Goal: Navigation & Orientation: Find specific page/section

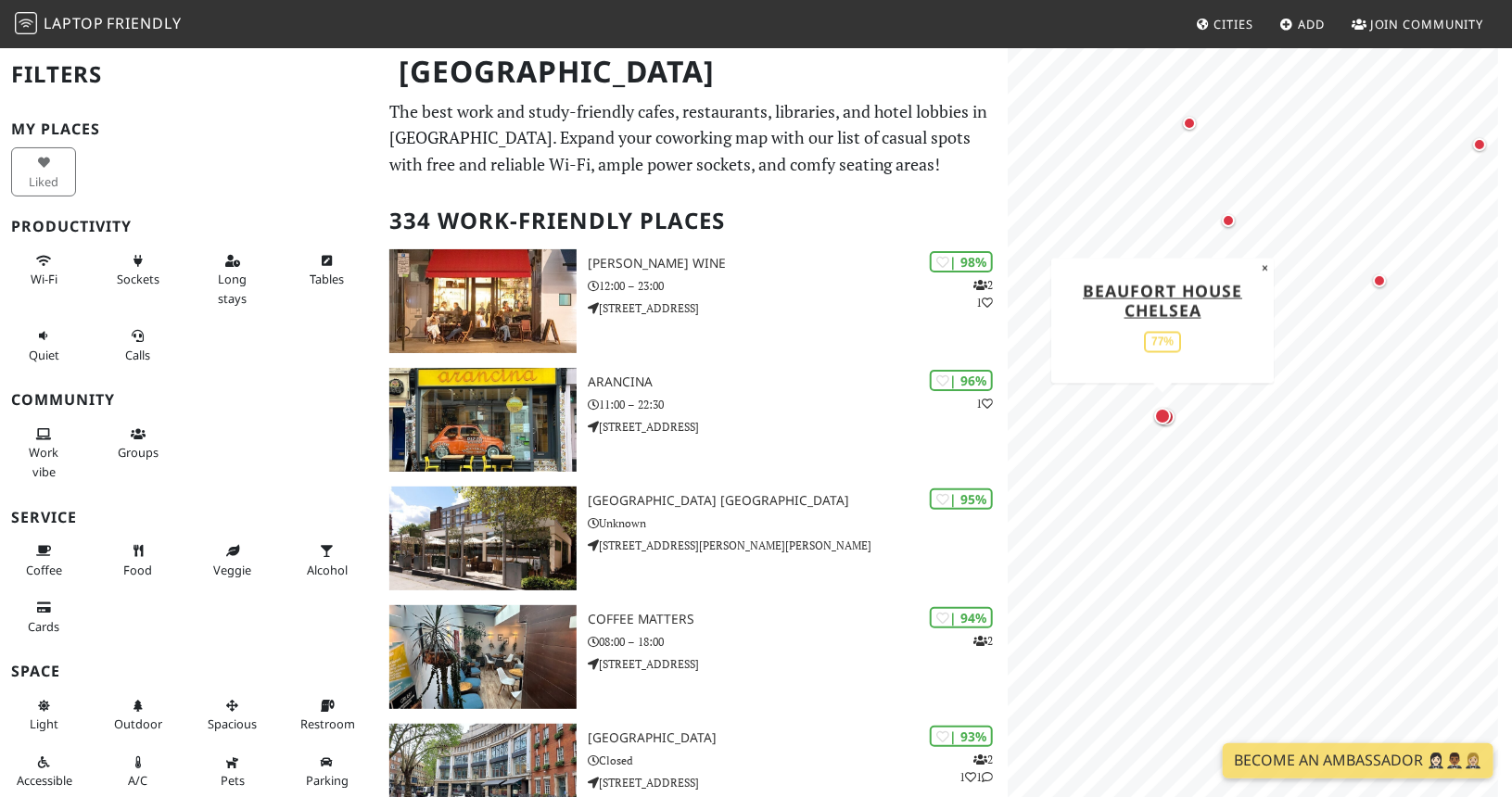
click at [1155, 417] on div "Map marker" at bounding box center [1162, 415] width 17 height 17
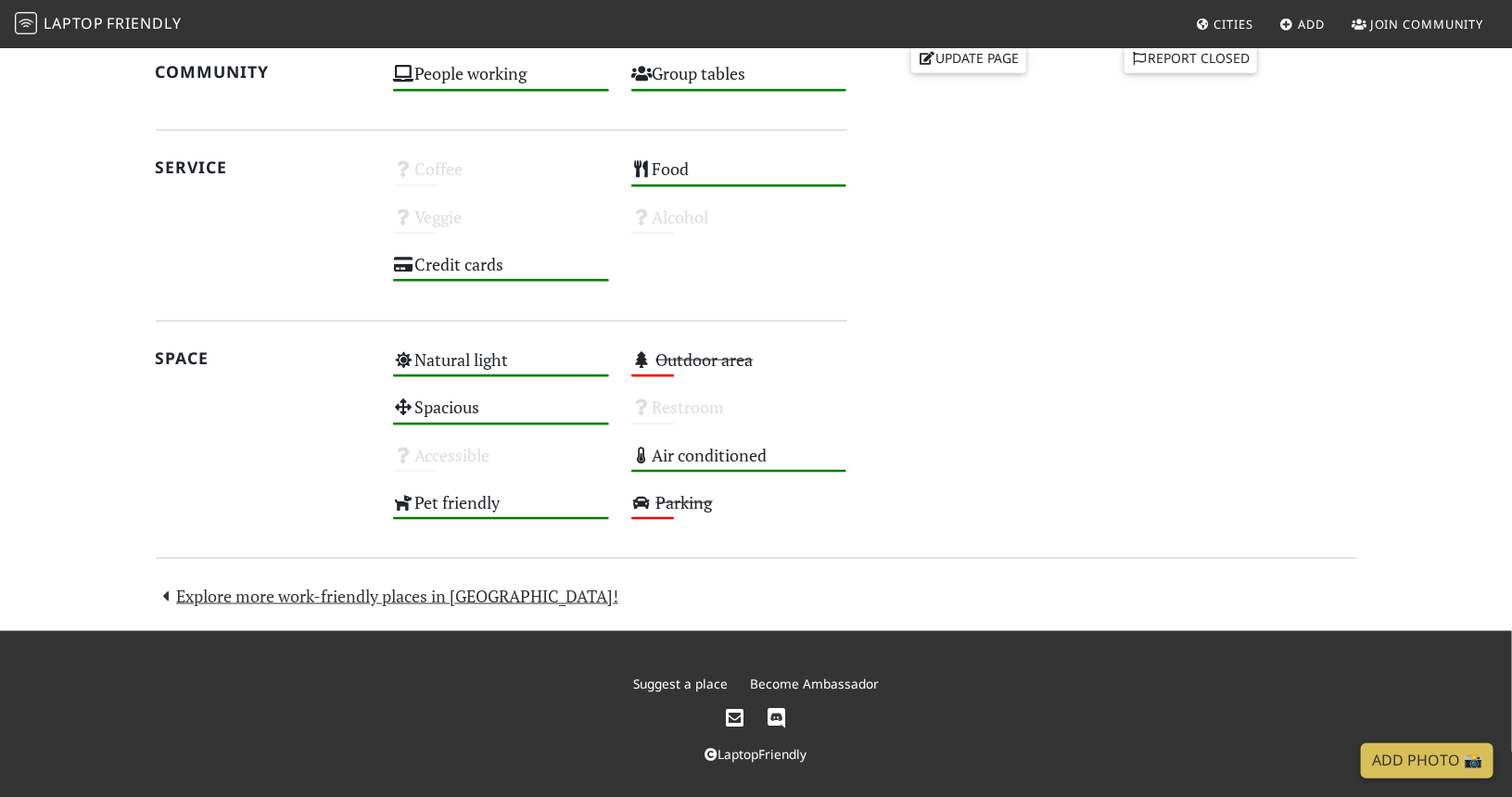
scroll to position [903, 0]
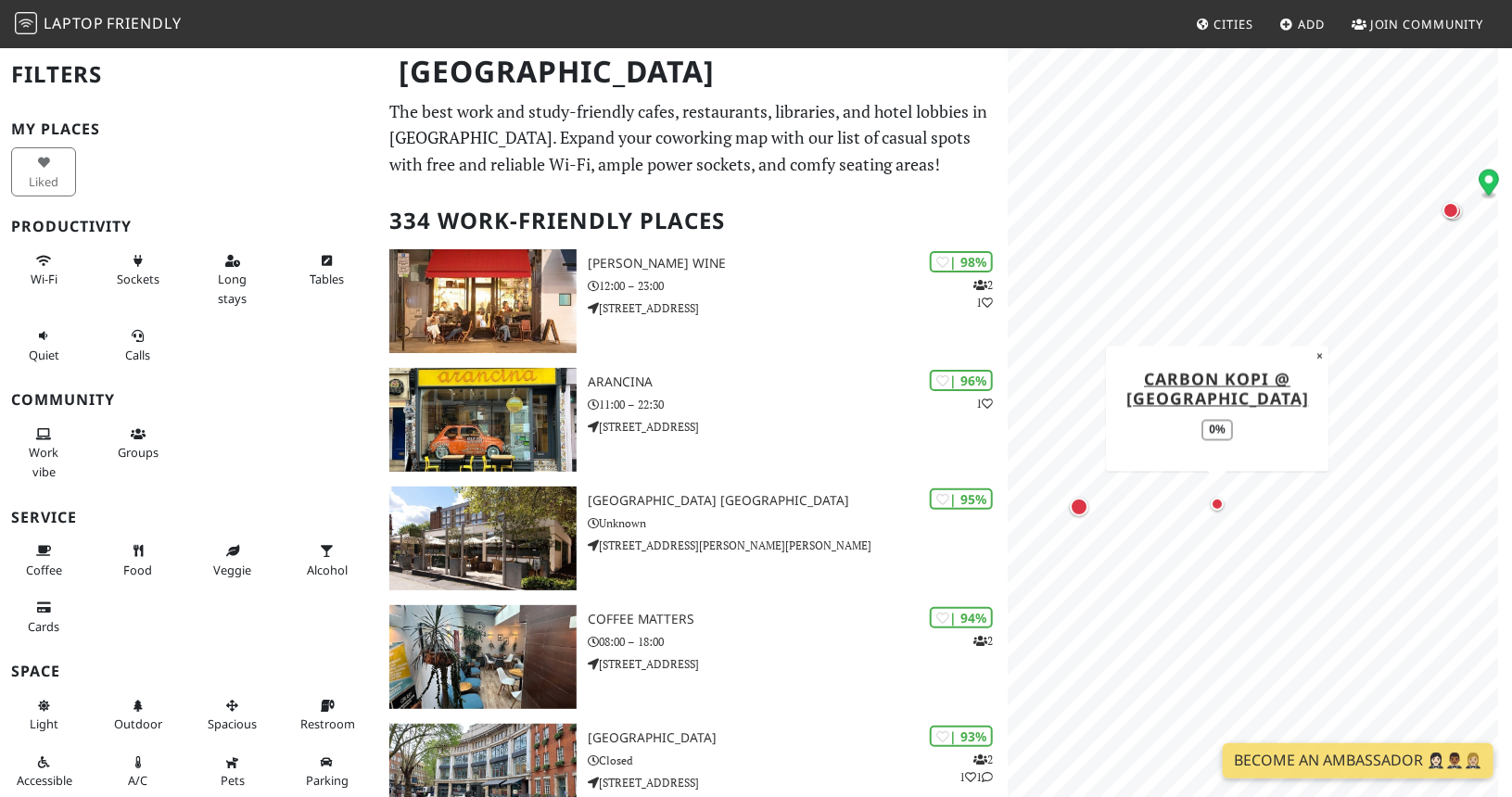
click at [1214, 504] on div "Map marker" at bounding box center [1217, 504] width 13 height 13
click at [1081, 509] on div "Map marker" at bounding box center [1079, 507] width 19 height 19
click at [1086, 500] on div "Map marker" at bounding box center [1079, 507] width 19 height 19
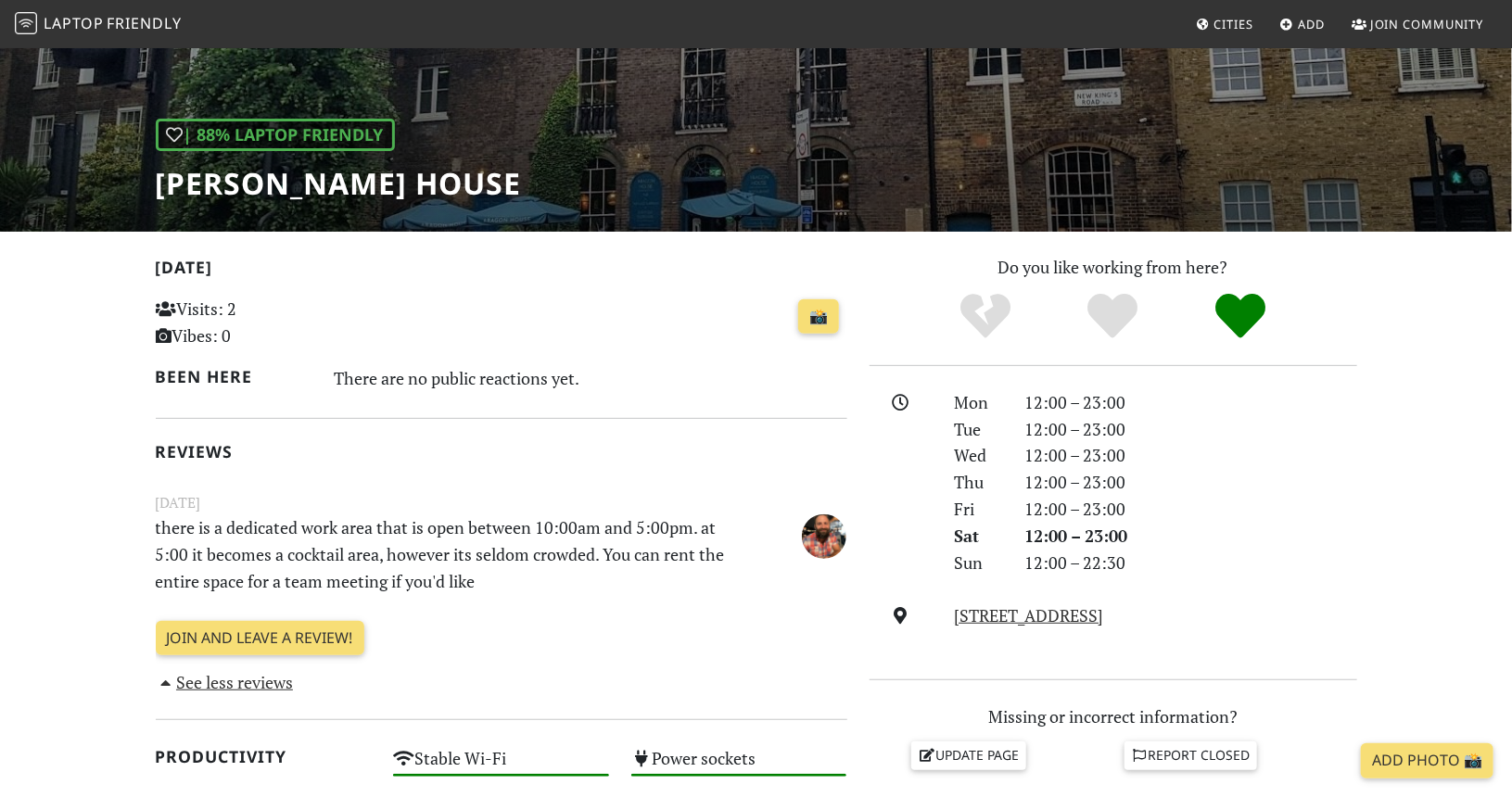
scroll to position [371, 0]
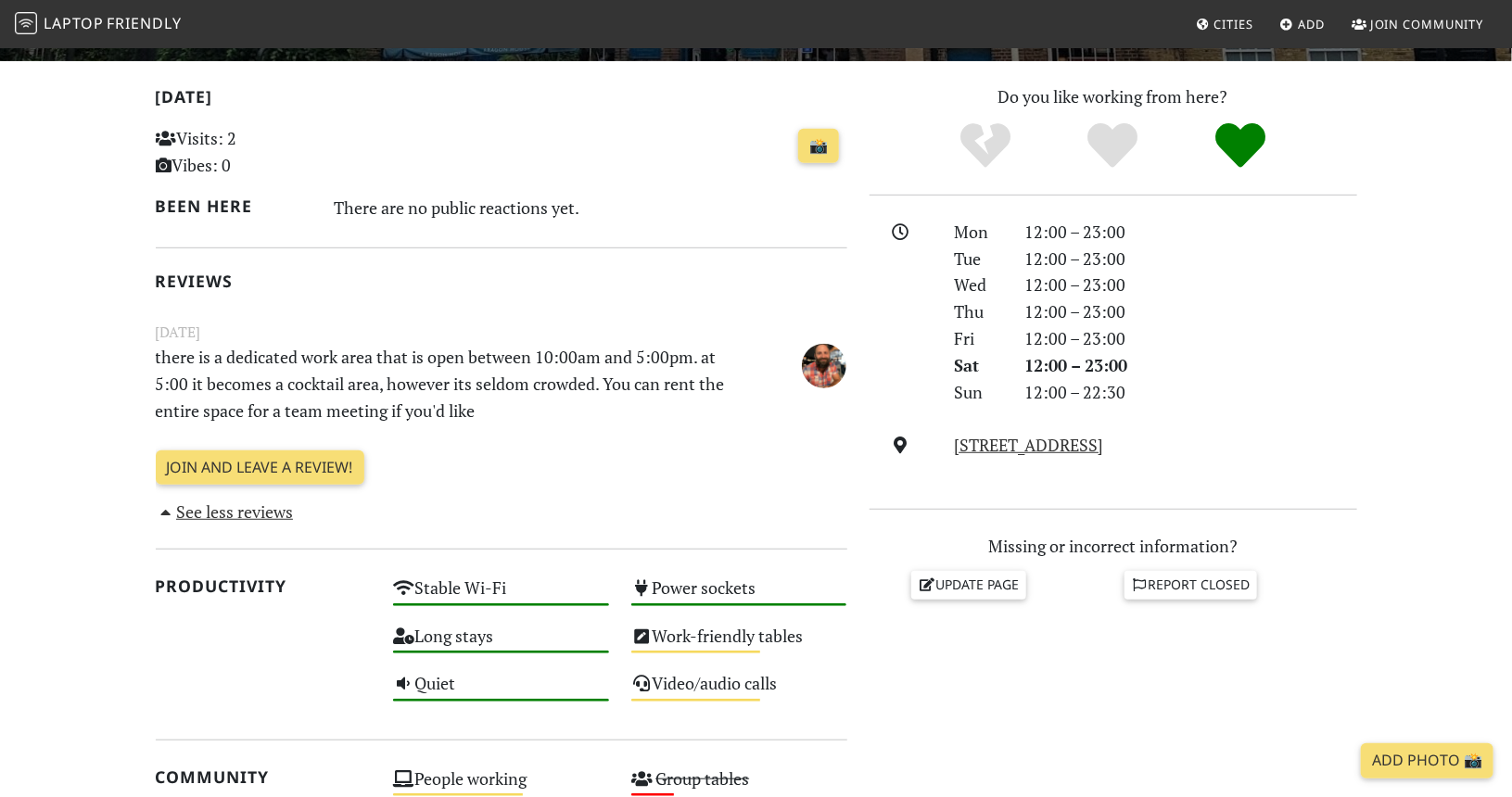
drag, startPoint x: 923, startPoint y: 478, endPoint x: 899, endPoint y: 568, distance: 93.1
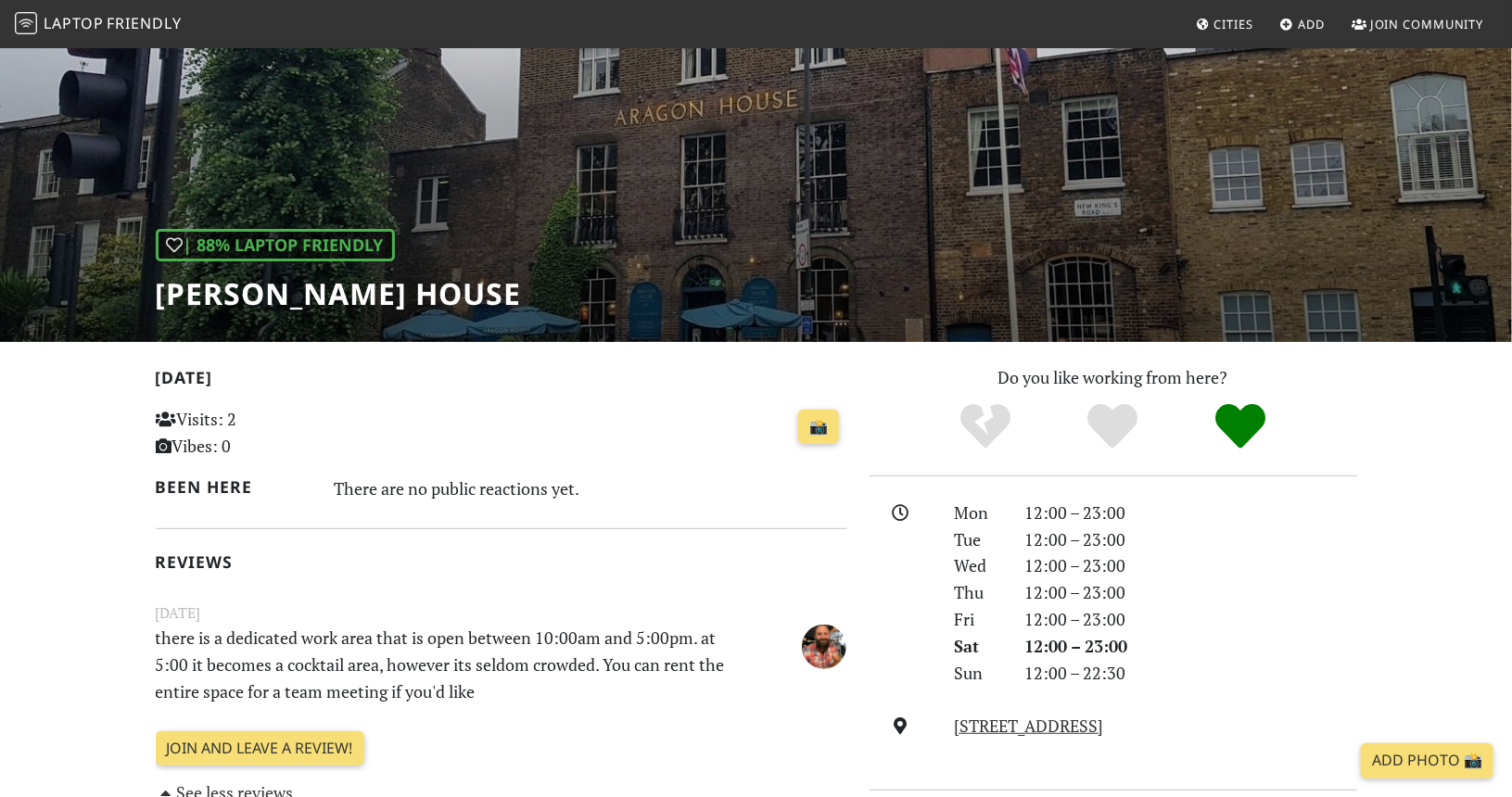
scroll to position [92, 0]
